Goal: Task Accomplishment & Management: Use online tool/utility

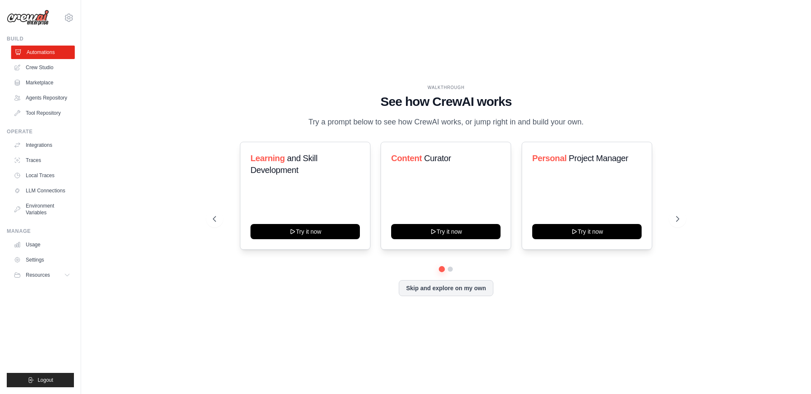
click at [33, 52] on link "Automations" at bounding box center [43, 53] width 64 height 14
click at [45, 68] on link "Crew Studio" at bounding box center [43, 68] width 64 height 14
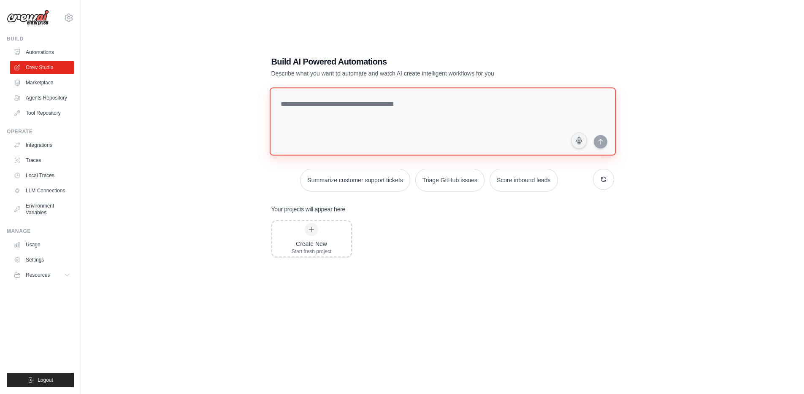
click at [354, 115] on textarea at bounding box center [442, 121] width 346 height 68
type textarea "*"
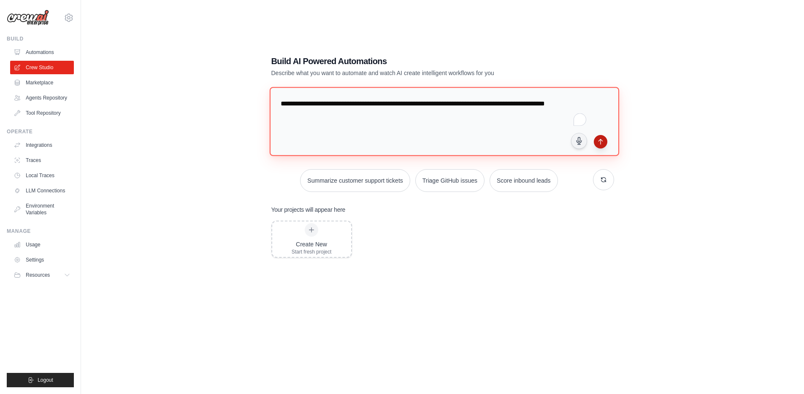
type textarea "**********"
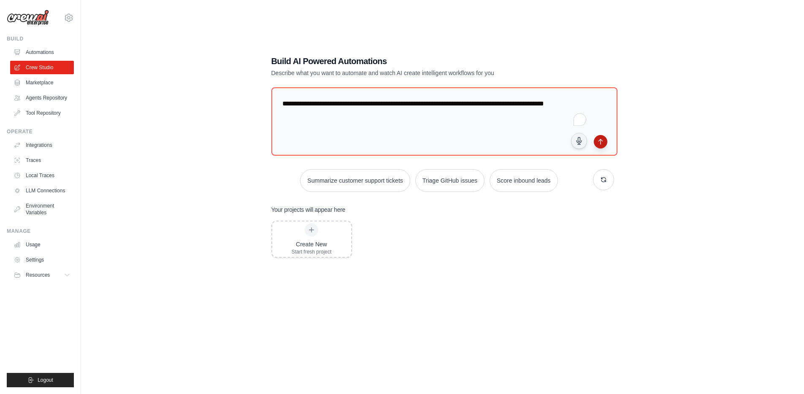
click at [602, 140] on icon "submit" at bounding box center [601, 141] width 4 height 5
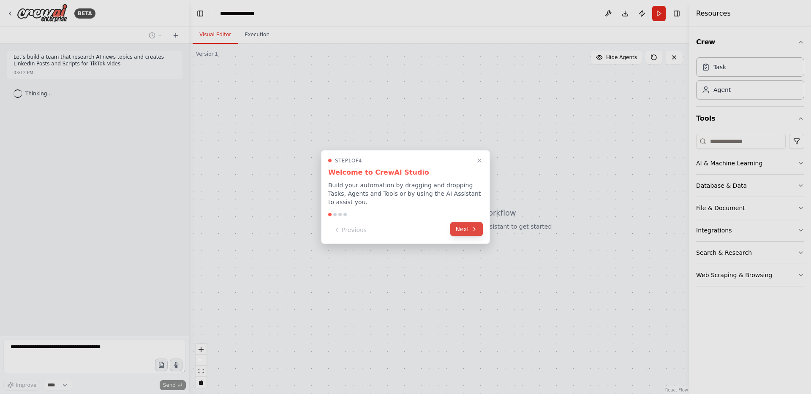
click at [465, 223] on button "Next" at bounding box center [466, 230] width 33 height 14
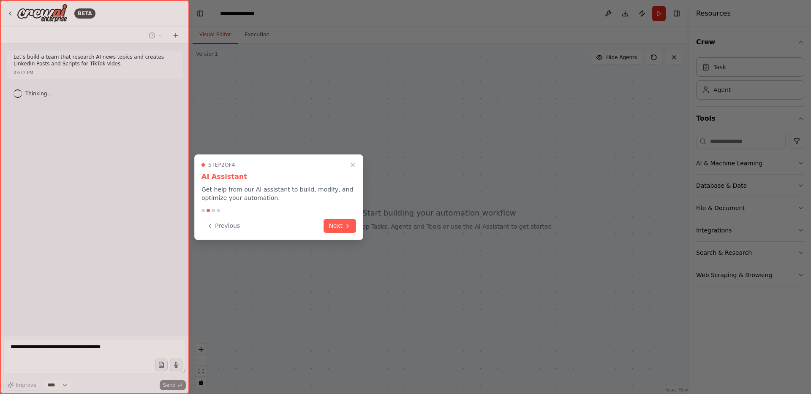
click at [332, 220] on button "Next" at bounding box center [339, 226] width 33 height 14
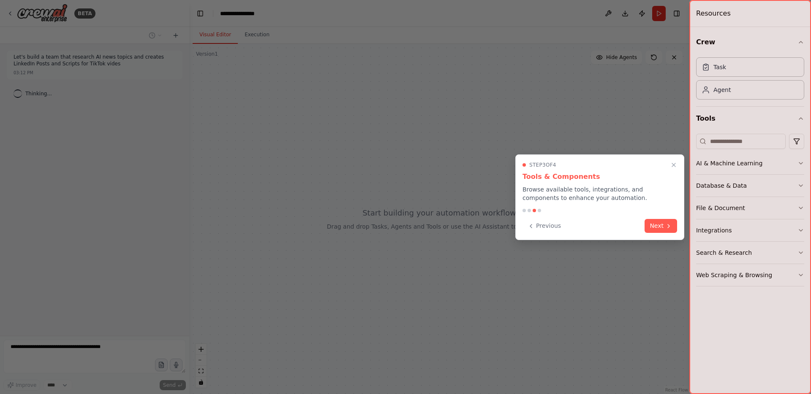
click at [665, 226] on icon at bounding box center [668, 226] width 7 height 7
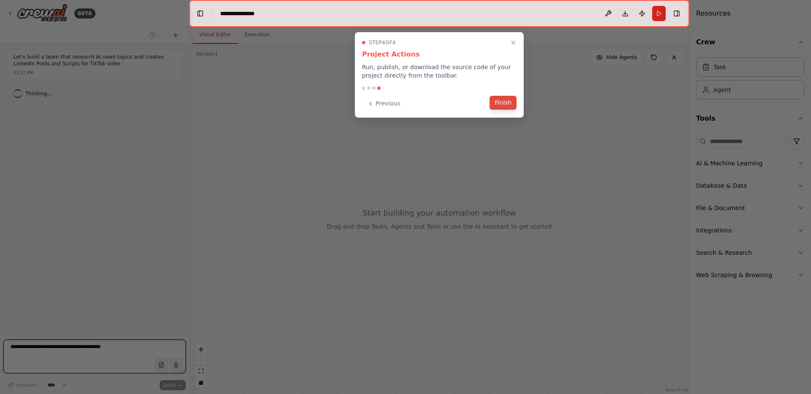
click at [508, 104] on button "Finish" at bounding box center [502, 103] width 27 height 14
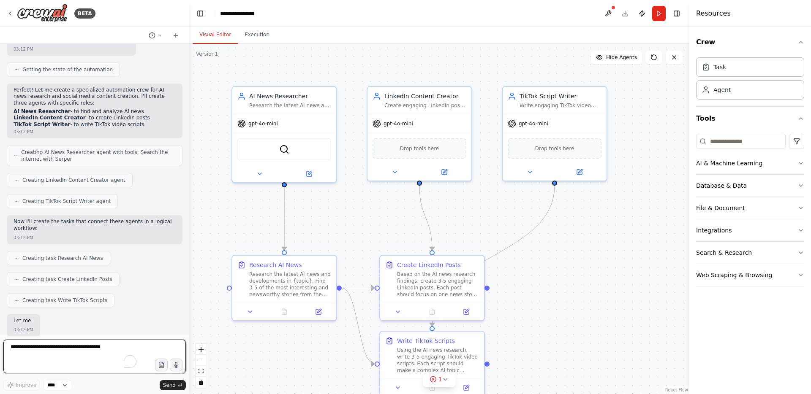
scroll to position [259, 0]
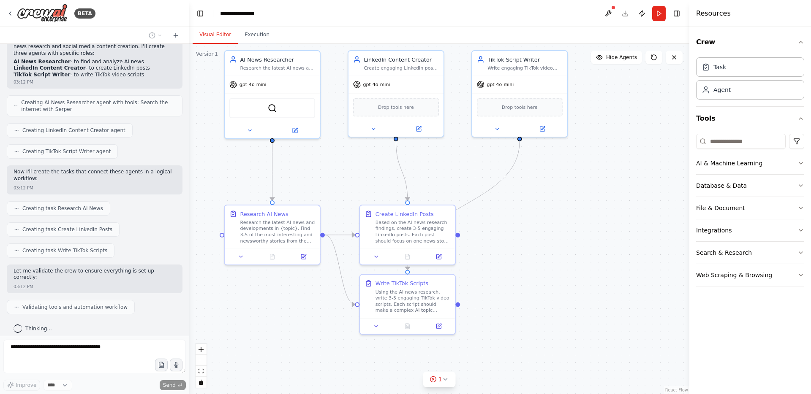
drag, startPoint x: 571, startPoint y: 340, endPoint x: 538, endPoint y: 288, distance: 62.1
click at [538, 288] on div ".deletable-edge-delete-btn { width: 20px; height: 20px; border: 0px solid #ffff…" at bounding box center [439, 219] width 500 height 350
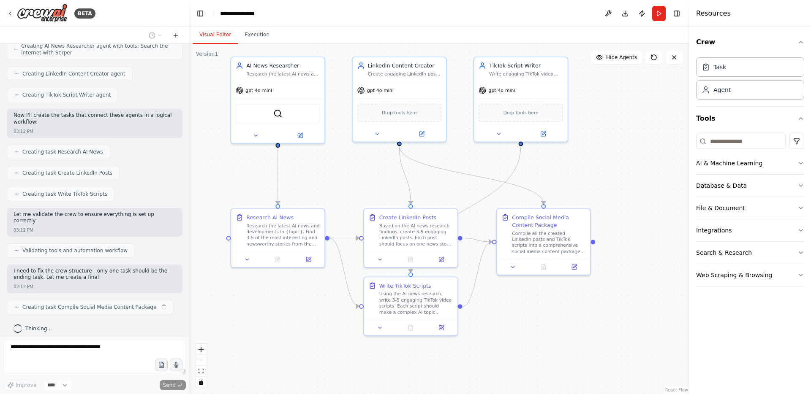
scroll to position [322, 0]
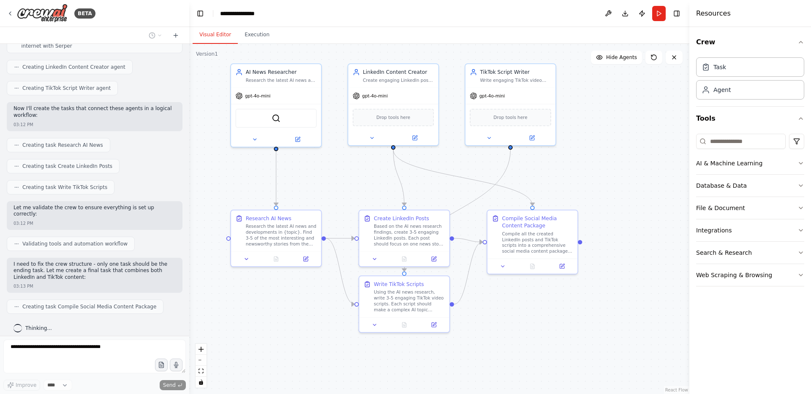
drag, startPoint x: 614, startPoint y: 321, endPoint x: 593, endPoint y: 318, distance: 20.5
click at [593, 318] on div ".deletable-edge-delete-btn { width: 20px; height: 20px; border: 0px solid #ffff…" at bounding box center [439, 219] width 500 height 350
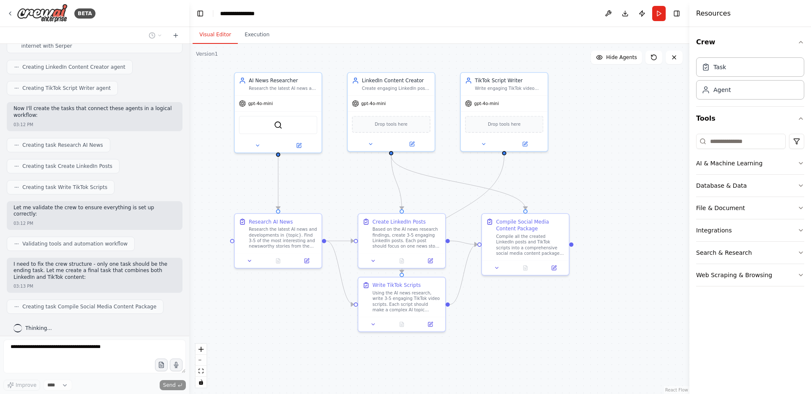
scroll to position [343, 0]
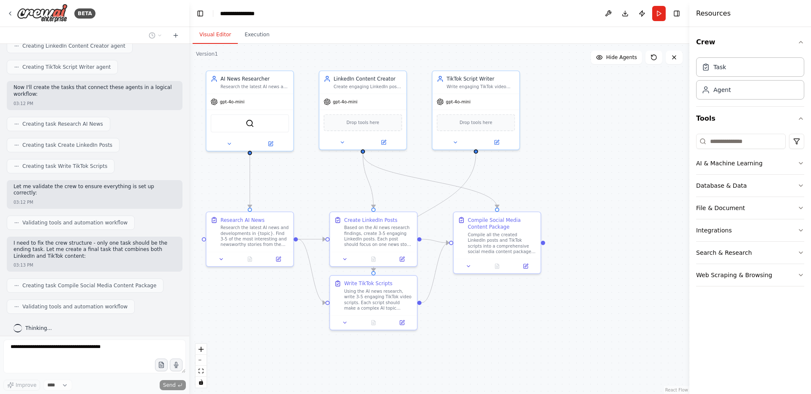
drag, startPoint x: 596, startPoint y: 320, endPoint x: 568, endPoint y: 318, distance: 28.3
click at [568, 318] on div ".deletable-edge-delete-btn { width: 20px; height: 20px; border: 0px solid #ffff…" at bounding box center [439, 219] width 500 height 350
drag, startPoint x: 588, startPoint y: 326, endPoint x: 582, endPoint y: 323, distance: 6.8
click at [582, 323] on div ".deletable-edge-delete-btn { width: 20px; height: 20px; border: 0px solid #ffff…" at bounding box center [439, 219] width 500 height 350
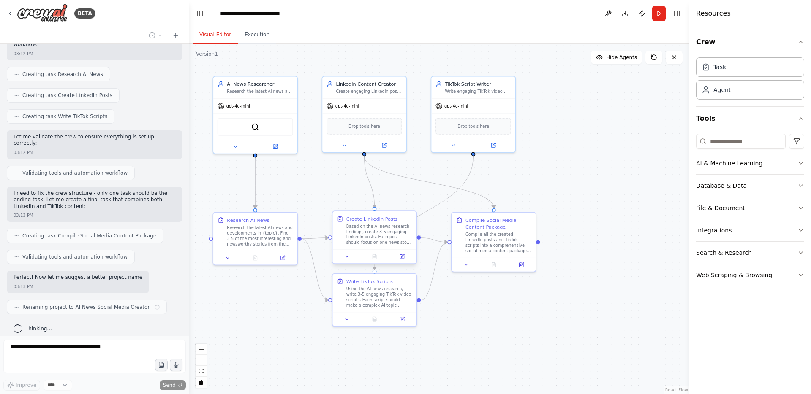
scroll to position [400, 0]
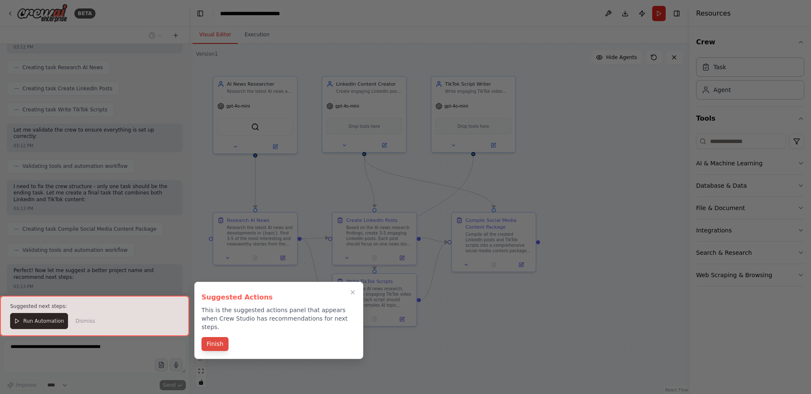
click at [222, 337] on button "Finish" at bounding box center [214, 344] width 27 height 14
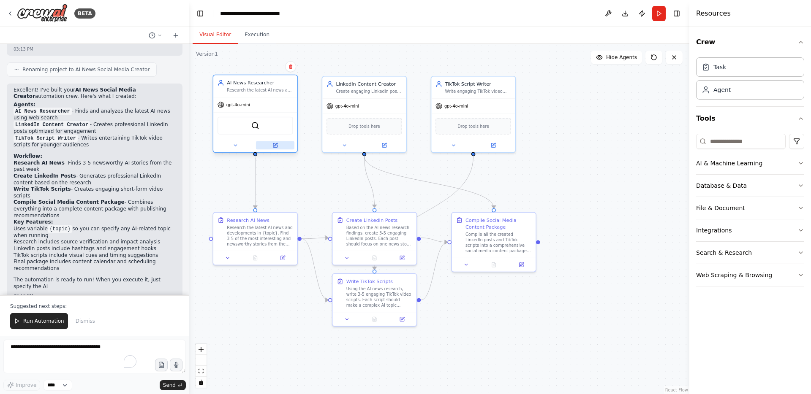
click at [272, 147] on icon at bounding box center [274, 145] width 5 height 5
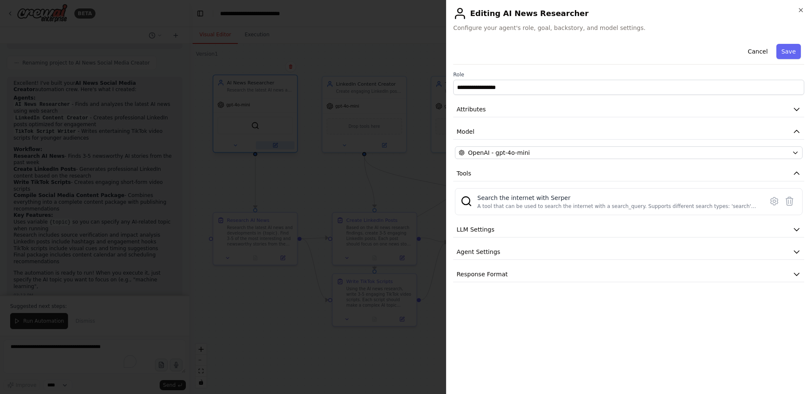
scroll to position [651, 0]
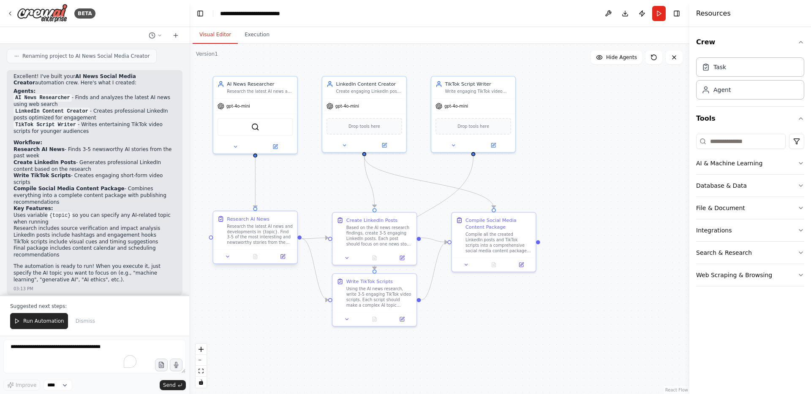
click at [260, 238] on div "Research the latest AI news and developments in {topic}. Find 3-5 of the most i…" at bounding box center [260, 235] width 66 height 22
click at [228, 256] on icon at bounding box center [227, 256] width 3 height 1
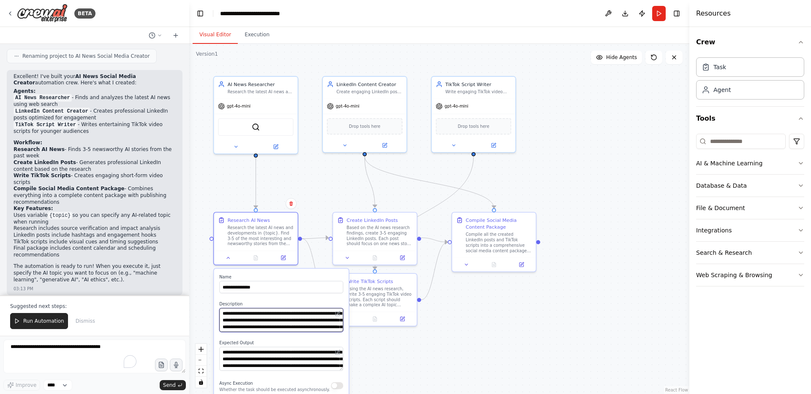
click at [222, 320] on textarea "**********" at bounding box center [281, 320] width 124 height 24
drag, startPoint x: 221, startPoint y: 320, endPoint x: 236, endPoint y: 321, distance: 14.8
click at [236, 321] on textarea "**********" at bounding box center [281, 320] width 124 height 24
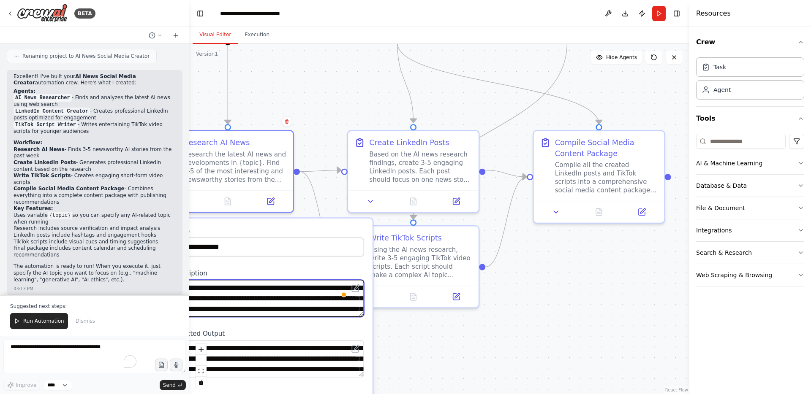
type textarea "**********"
click at [405, 377] on div ".deletable-edge-delete-btn { width: 20px; height: 20px; border: 0px solid #ffff…" at bounding box center [439, 219] width 500 height 350
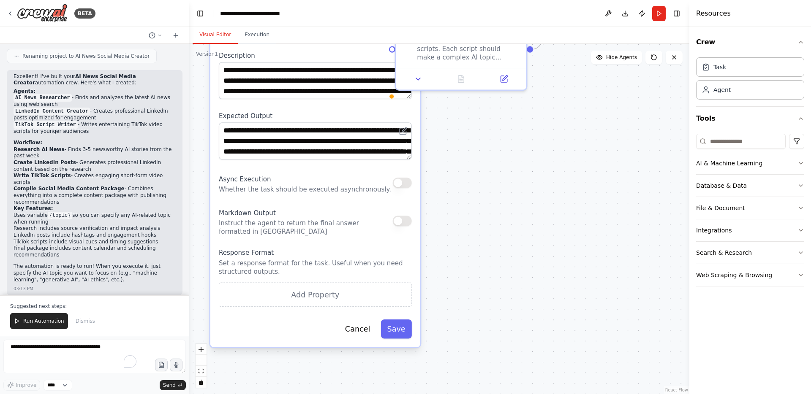
drag, startPoint x: 405, startPoint y: 369, endPoint x: 450, endPoint y: 147, distance: 226.7
click at [450, 147] on div ".deletable-edge-delete-btn { width: 20px; height: 20px; border: 0px solid #ffff…" at bounding box center [439, 219] width 500 height 350
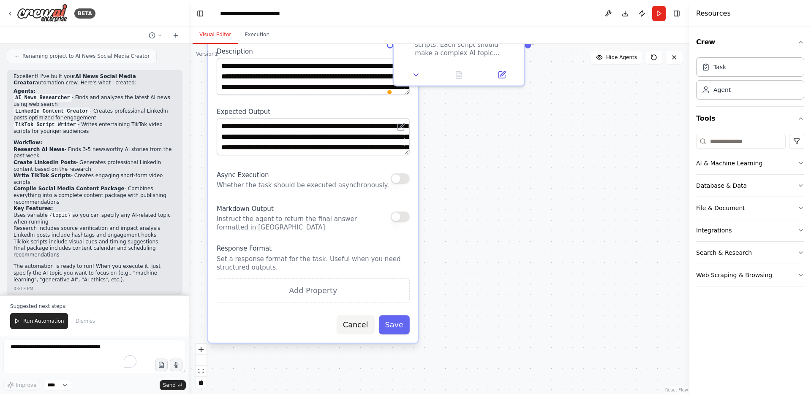
drag, startPoint x: 392, startPoint y: 326, endPoint x: 375, endPoint y: 326, distance: 17.7
click at [392, 326] on button "Save" at bounding box center [394, 324] width 31 height 19
click at [36, 324] on span "Run Automation" at bounding box center [43, 321] width 41 height 7
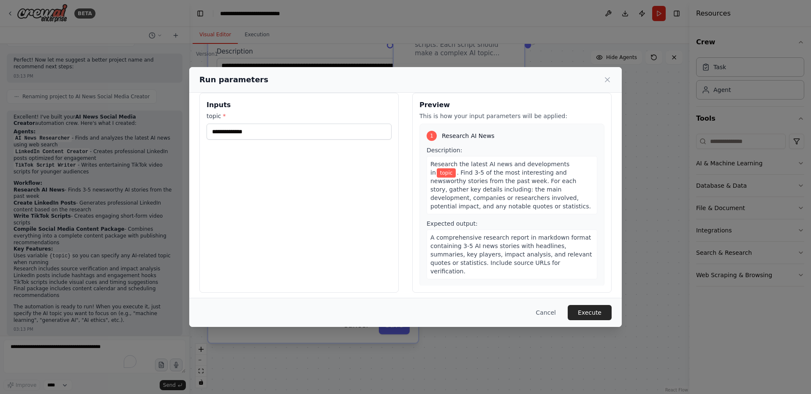
scroll to position [15, 0]
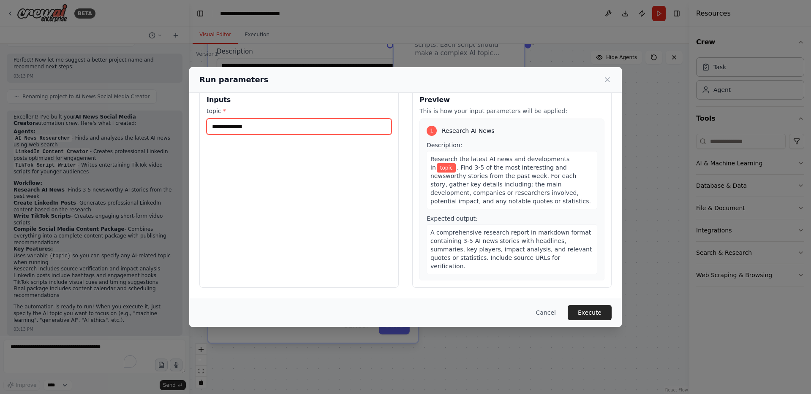
click at [276, 129] on input "topic *" at bounding box center [298, 127] width 185 height 16
type input "*******"
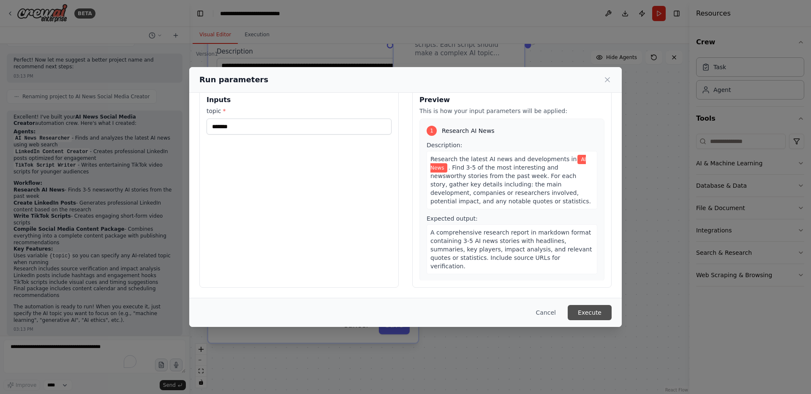
click at [598, 310] on button "Execute" at bounding box center [590, 312] width 44 height 15
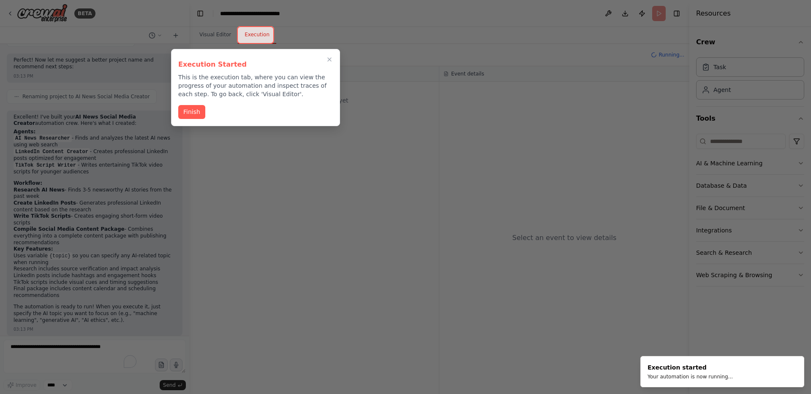
click at [192, 111] on button "Finish" at bounding box center [191, 112] width 27 height 14
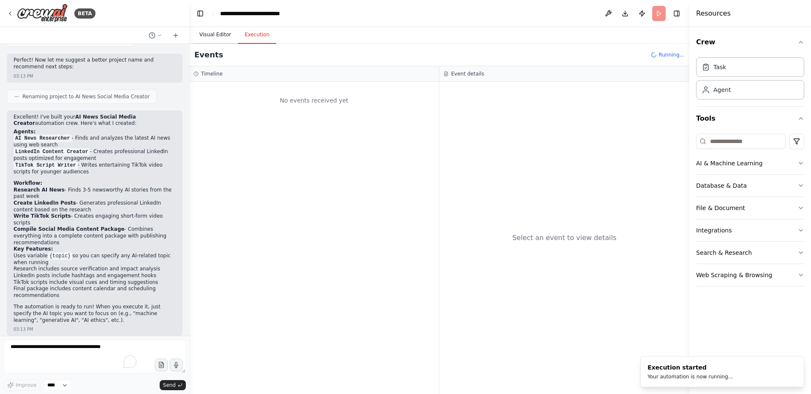
click at [219, 34] on button "Visual Editor" at bounding box center [215, 35] width 45 height 18
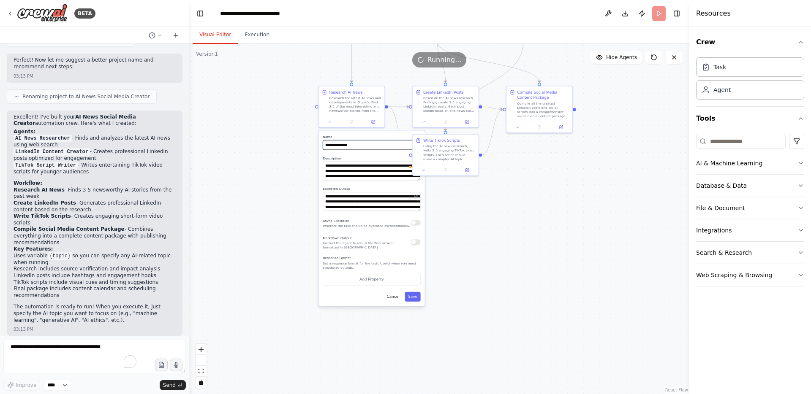
click at [377, 140] on input "**********" at bounding box center [372, 145] width 98 height 10
click at [395, 296] on button "Cancel" at bounding box center [392, 297] width 19 height 10
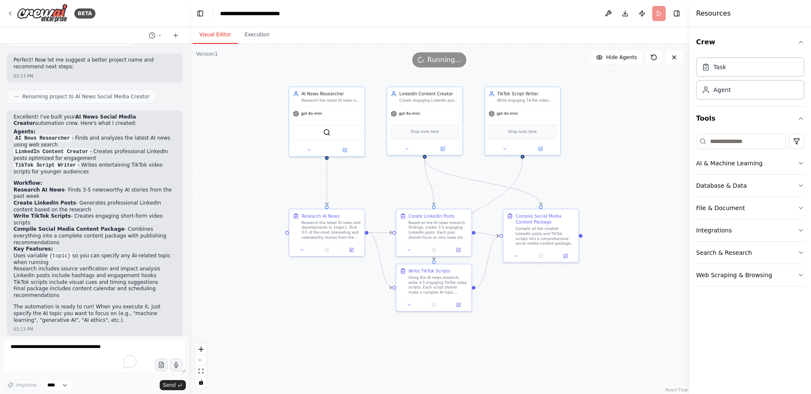
drag, startPoint x: 356, startPoint y: 193, endPoint x: 329, endPoint y: 348, distance: 158.2
click at [329, 349] on div ".deletable-edge-delete-btn { width: 20px; height: 20px; border: 0px solid #ffff…" at bounding box center [439, 219] width 500 height 350
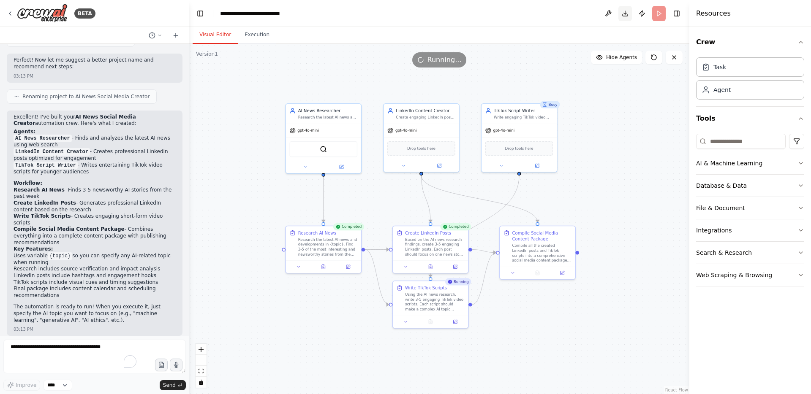
click at [625, 12] on button "Download" at bounding box center [625, 13] width 14 height 15
drag, startPoint x: 443, startPoint y: 306, endPoint x: 444, endPoint y: 320, distance: 14.0
click at [444, 320] on div "Using the AI news research, write 3-5 engaging TikTok video scripts. Each scrip…" at bounding box center [437, 313] width 59 height 19
click at [615, 146] on div ".deletable-edge-delete-btn { width: 20px; height: 20px; border: 0px solid #ffff…" at bounding box center [439, 219] width 500 height 350
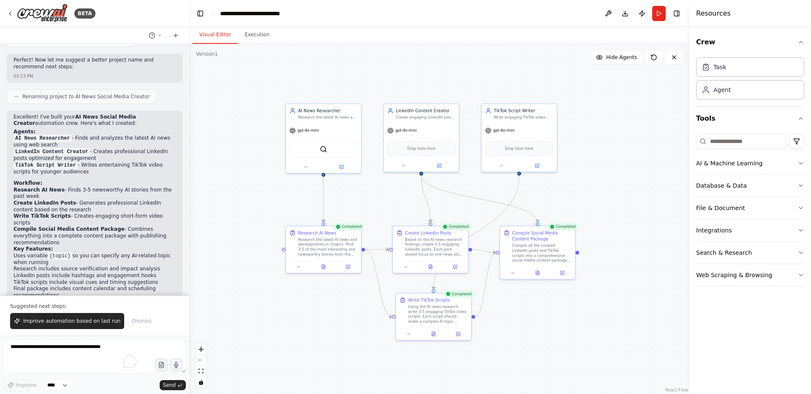
scroll to position [651, 0]
